Goal: Ask a question

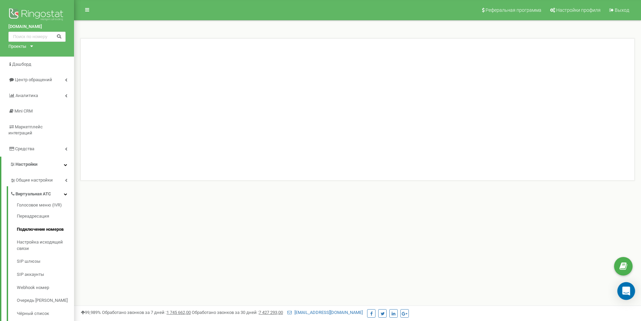
click at [631, 293] on div "Open Intercom Messenger" at bounding box center [626, 291] width 18 height 18
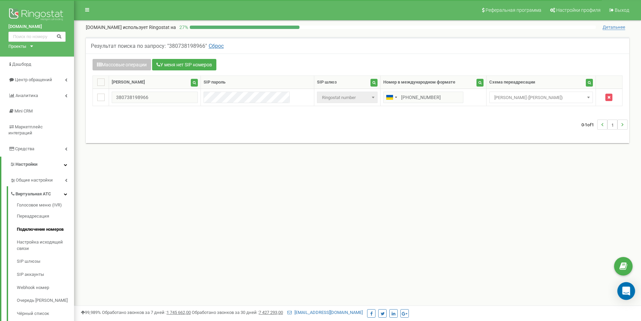
click at [628, 289] on icon "Open Intercom Messenger" at bounding box center [626, 290] width 8 height 9
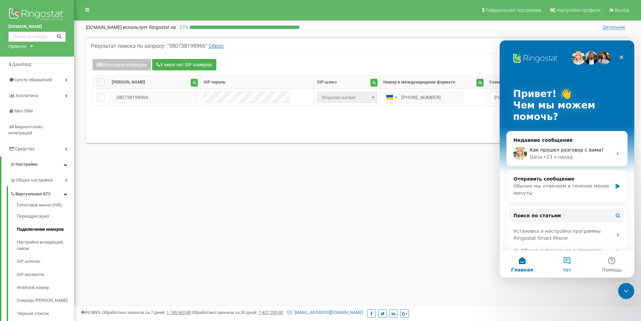
click at [569, 256] on button "Чат" at bounding box center [566, 263] width 45 height 27
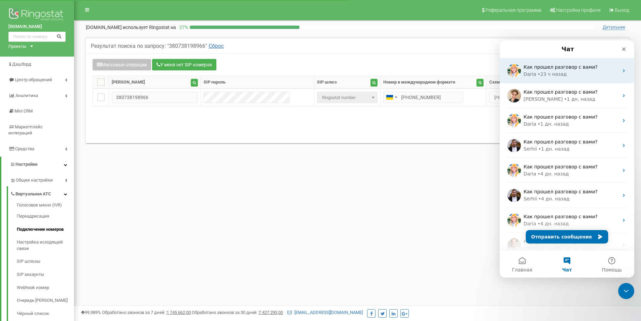
click at [544, 80] on div "Как прошел разговор с вами? Daria • 23 ч назад" at bounding box center [567, 70] width 135 height 25
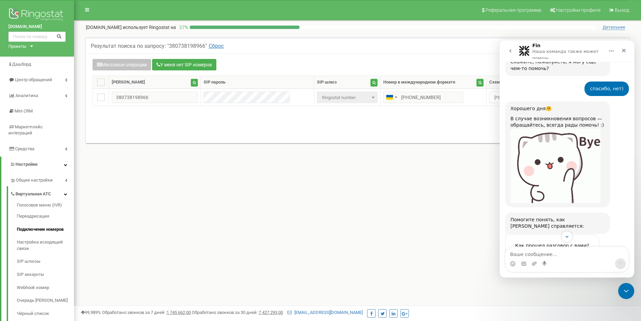
scroll to position [352, 0]
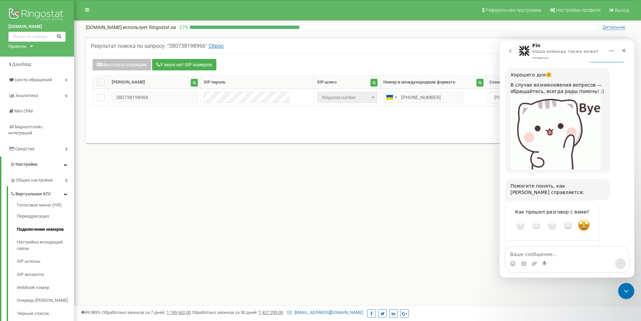
drag, startPoint x: 513, startPoint y: 54, endPoint x: 999, endPoint y: 72, distance: 485.9
click at [513, 54] on button "go back" at bounding box center [510, 50] width 13 height 13
